Goal: Information Seeking & Learning: Learn about a topic

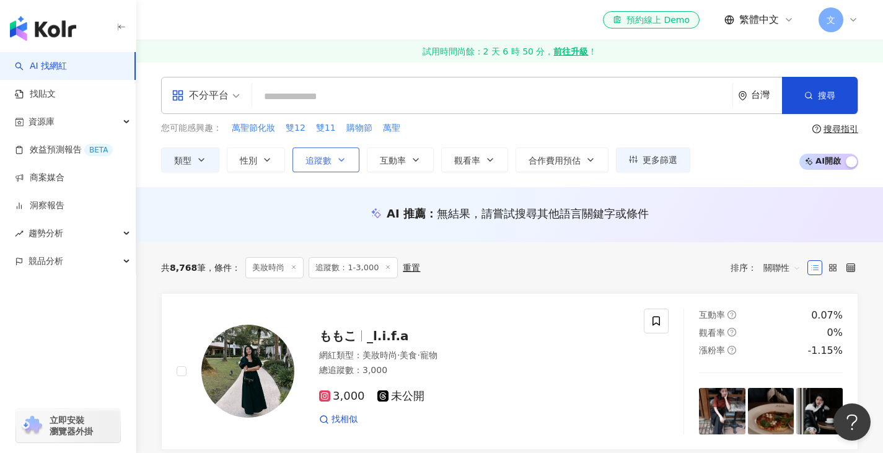
click at [323, 165] on span "追蹤數" at bounding box center [318, 160] width 26 height 10
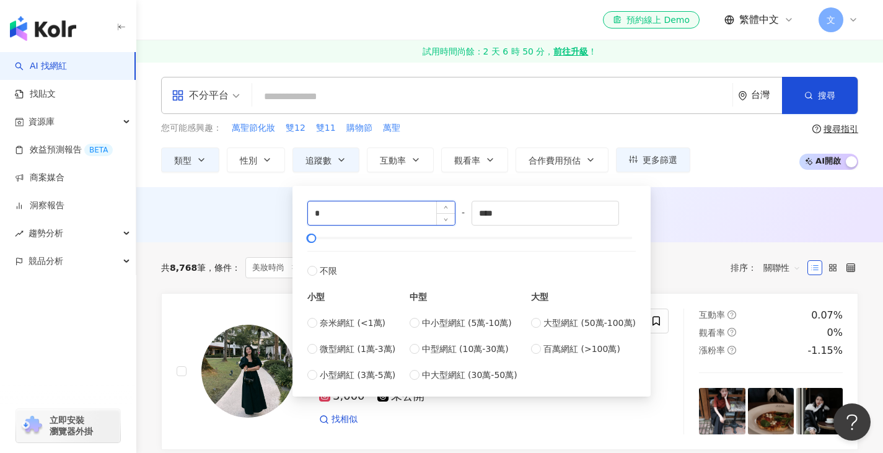
click at [341, 217] on input "*" at bounding box center [381, 213] width 147 height 24
click at [177, 218] on div "AI 推薦 ： 無結果，請嘗試搜尋其他語言關鍵字或條件" at bounding box center [509, 213] width 697 height 15
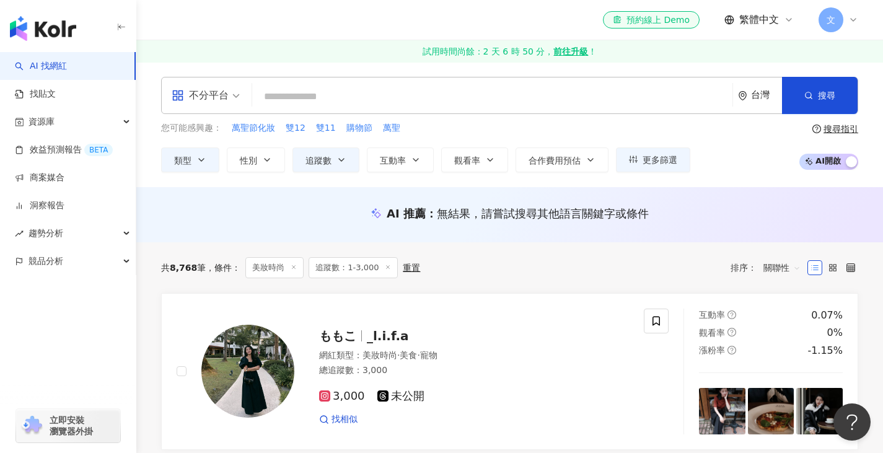
click at [788, 271] on span "關聯性" at bounding box center [781, 268] width 37 height 20
click at [782, 313] on div "追蹤數" at bounding box center [781, 314] width 31 height 14
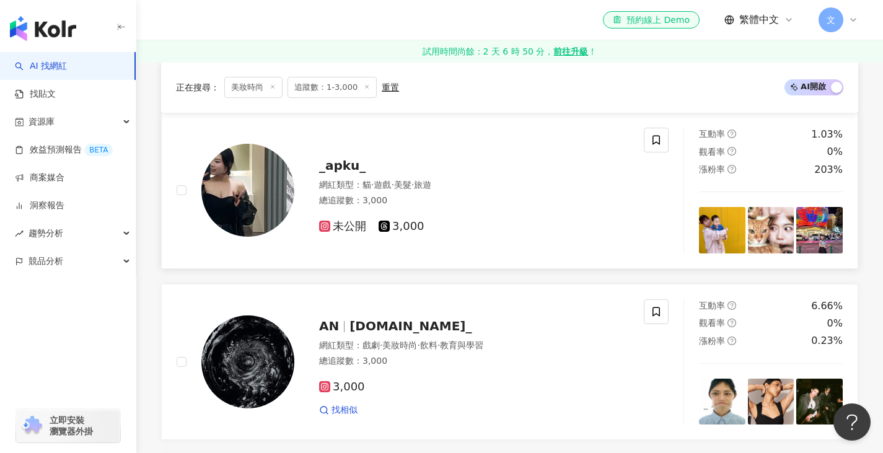
scroll to position [206, 0]
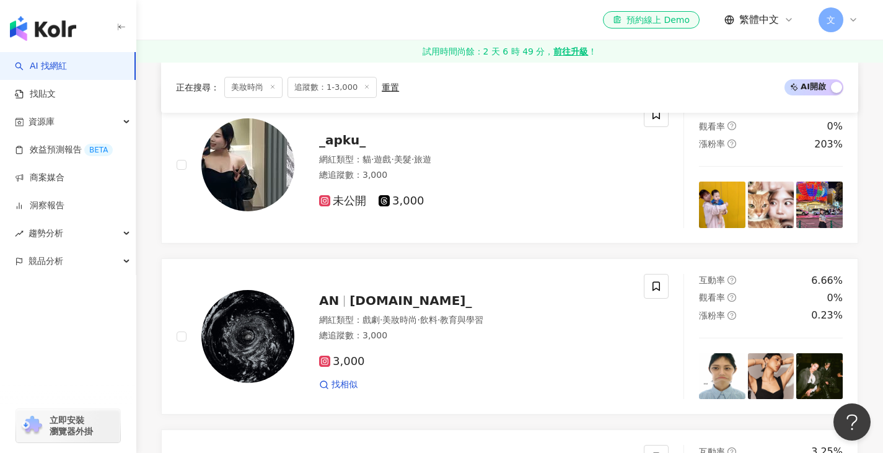
click at [700, 7] on div "el-icon-cs 預約線上 Demo 繁體中文 文" at bounding box center [730, 19] width 255 height 25
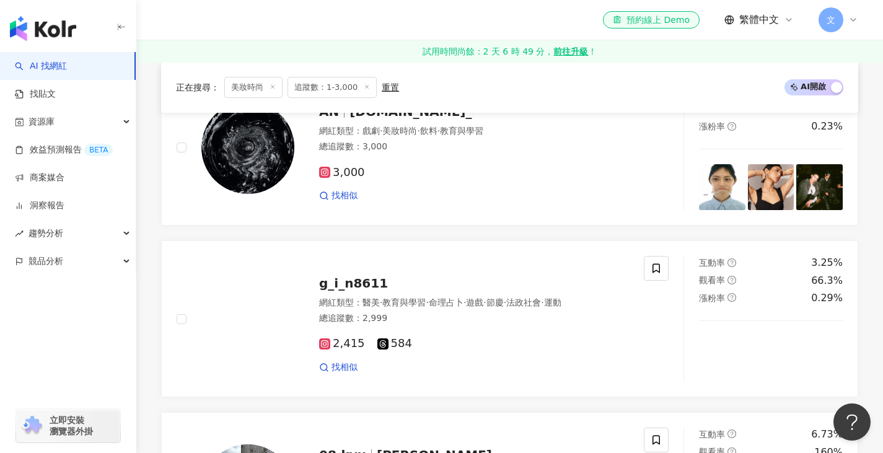
scroll to position [412, 0]
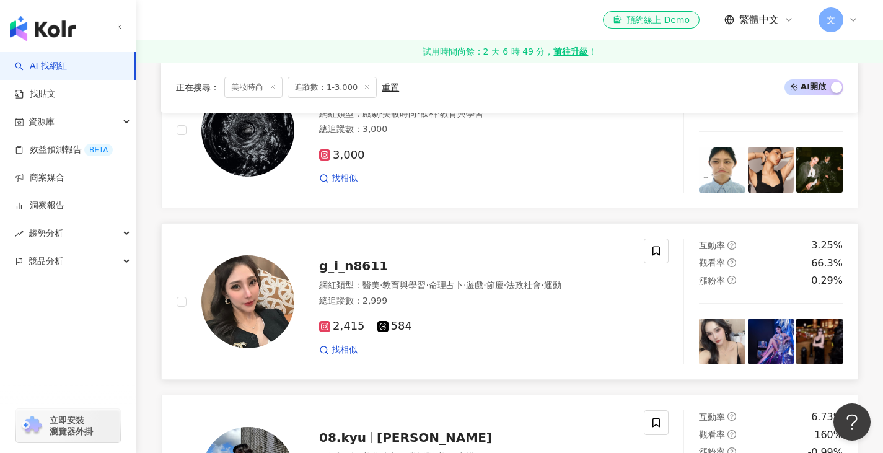
click at [362, 266] on span "g_i_n8611" at bounding box center [353, 265] width 69 height 15
click at [543, 170] on div "3,000 找相似" at bounding box center [474, 162] width 310 height 46
click at [744, 1] on div "el-icon-cs 預約線上 Demo 繁體中文 文" at bounding box center [509, 20] width 697 height 40
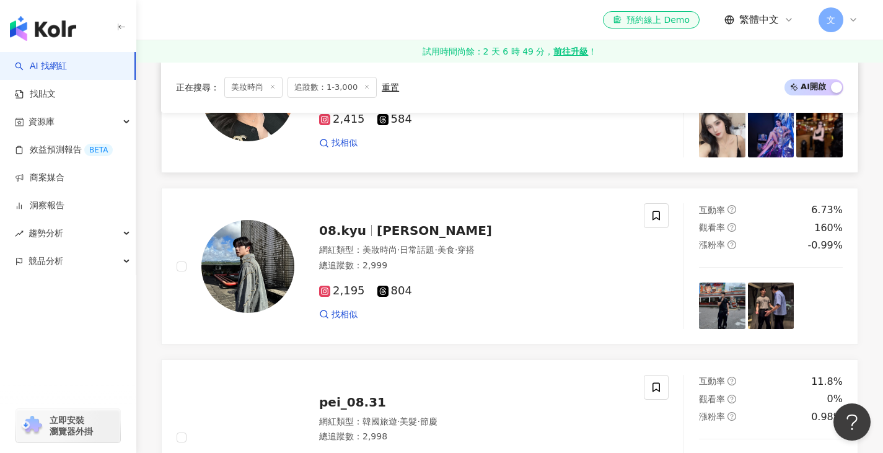
scroll to position [722, 0]
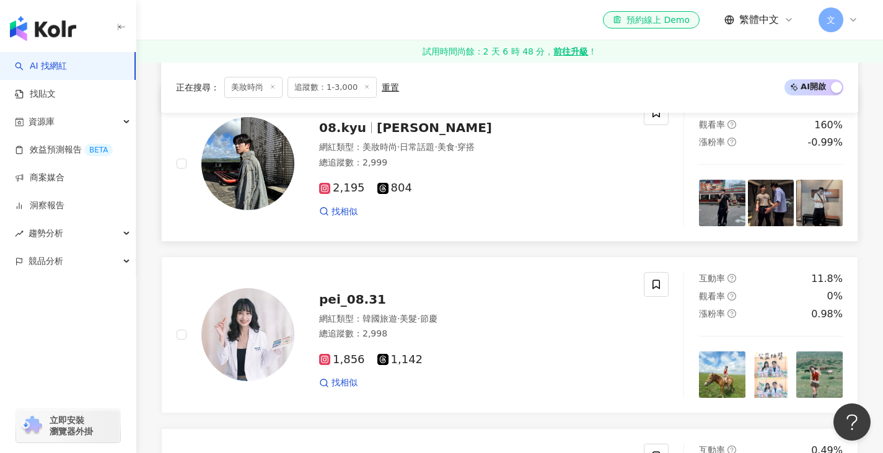
click at [377, 129] on span "[PERSON_NAME]" at bounding box center [434, 127] width 115 height 15
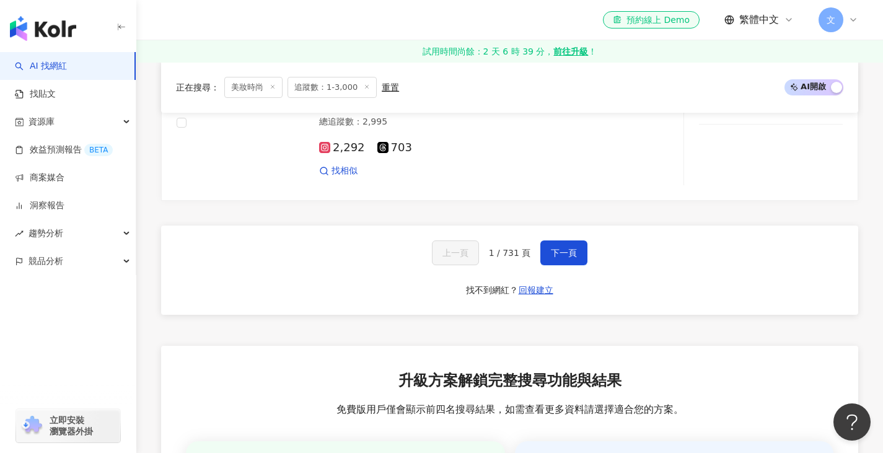
scroll to position [2168, 0]
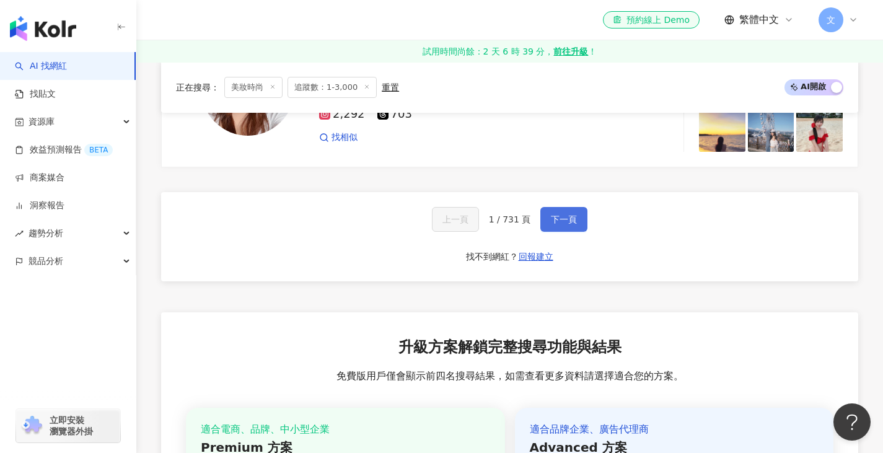
click at [561, 223] on span "下一頁" at bounding box center [564, 219] width 26 height 10
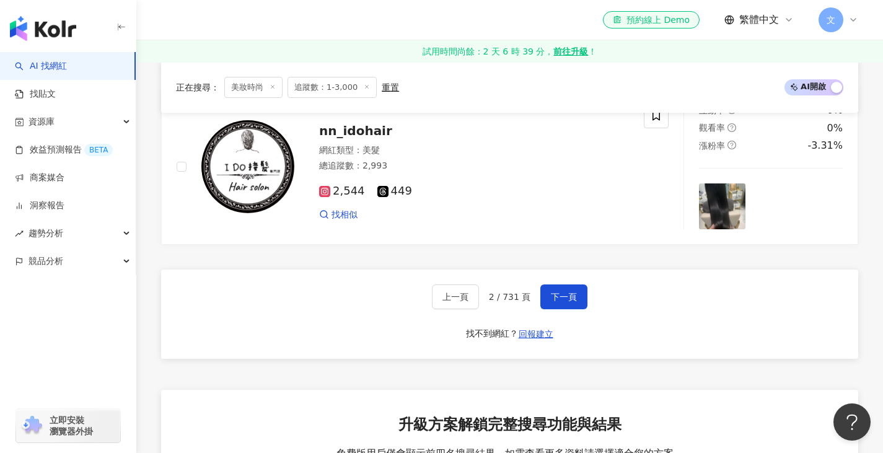
scroll to position [2129, 0]
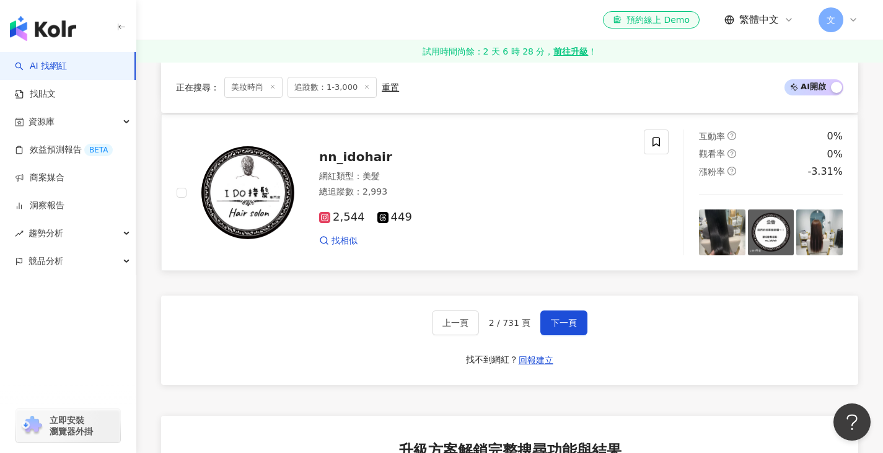
click at [526, 194] on div "總追蹤數 ： 2,993" at bounding box center [474, 192] width 310 height 12
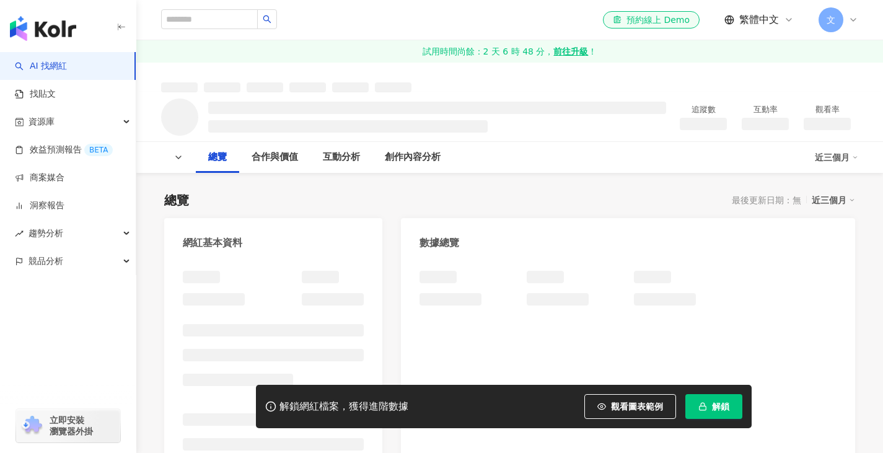
scroll to position [103, 0]
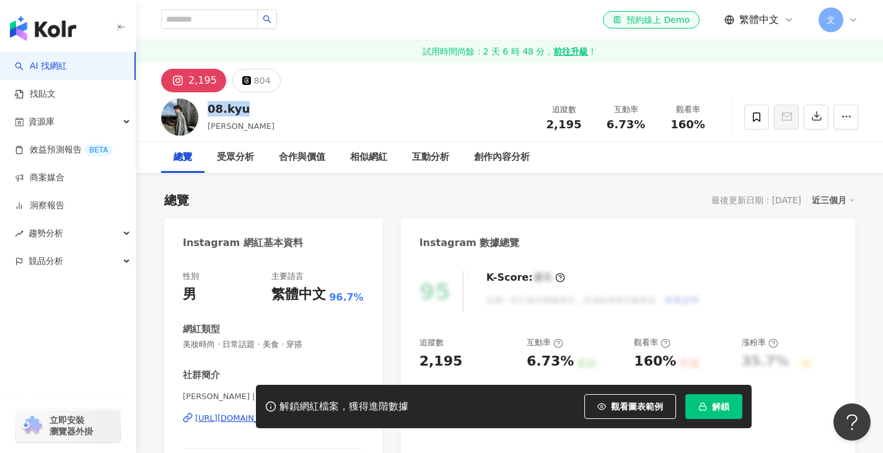
drag, startPoint x: 254, startPoint y: 113, endPoint x: 207, endPoint y: 110, distance: 47.2
click at [207, 110] on div "08.[PERSON_NAME] 追蹤數 2,195 互動率 6.73% 觀看率 160%" at bounding box center [509, 116] width 746 height 49
